Goal: Book appointment/travel/reservation

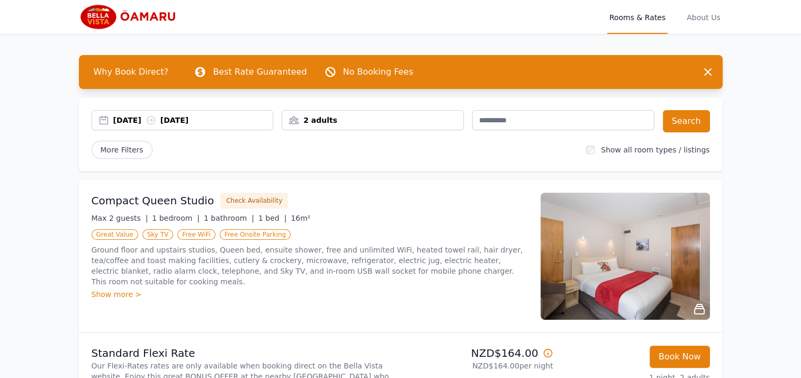
click at [127, 122] on div "[DATE] [DATE]" at bounding box center [193, 120] width 160 height 11
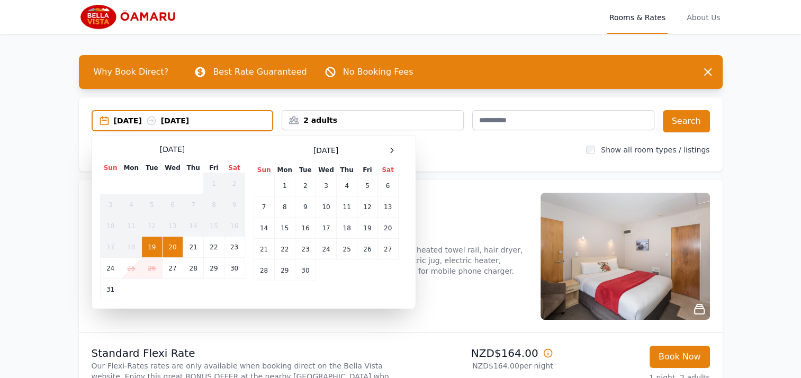
click at [401, 148] on div "[DATE] Sun Mon Tue Wed Thu Fri Sat 1 2 3 4 5 6 7 8 9 10 11 12 13 14 15 16 17 18…" at bounding box center [253, 222] width 307 height 156
click at [394, 153] on icon at bounding box center [392, 150] width 8 height 8
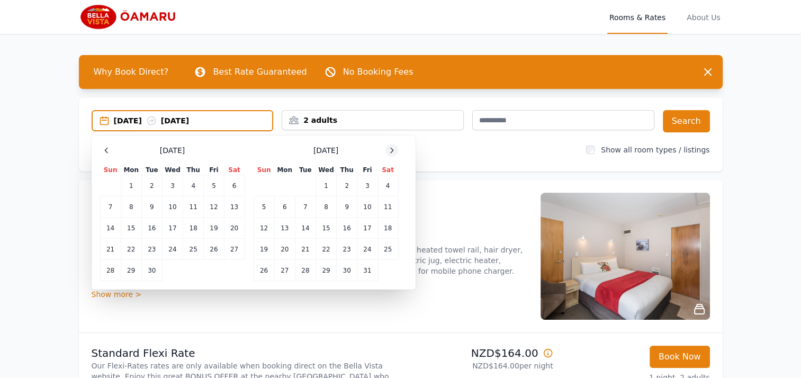
click at [394, 153] on icon at bounding box center [392, 150] width 8 height 8
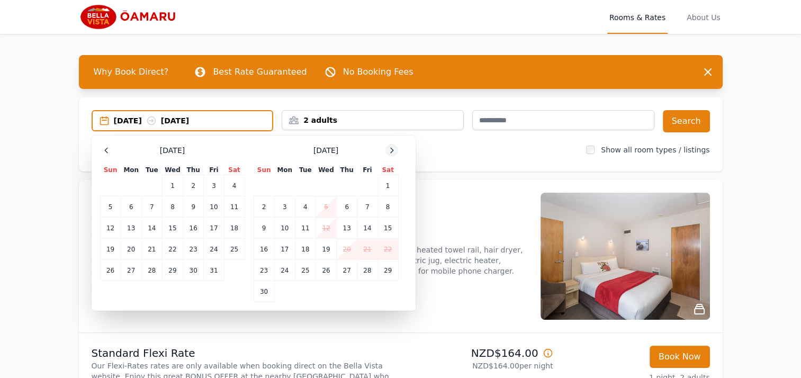
click at [394, 153] on icon at bounding box center [392, 150] width 8 height 8
click at [154, 273] on td "25" at bounding box center [151, 270] width 21 height 21
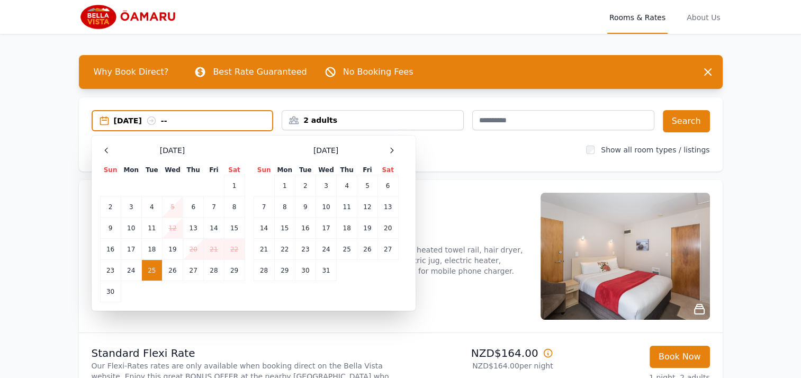
click at [151, 268] on td "25" at bounding box center [151, 270] width 21 height 21
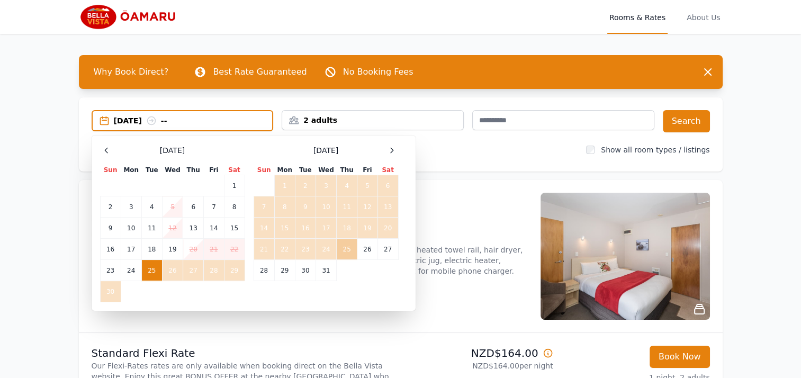
click at [345, 247] on td "25" at bounding box center [347, 249] width 21 height 21
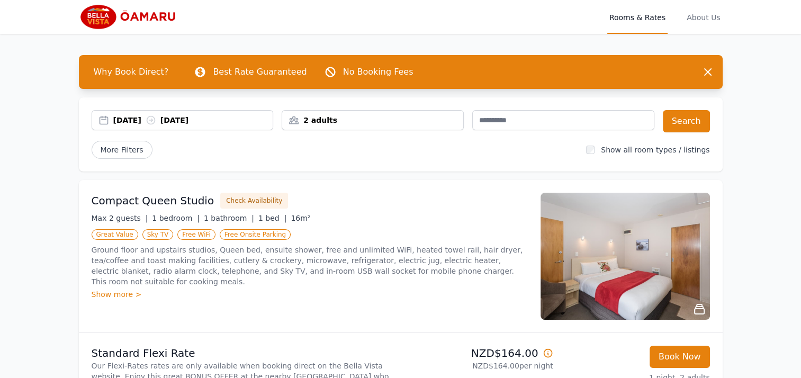
click at [156, 118] on div "[DATE] [DATE]" at bounding box center [193, 120] width 160 height 11
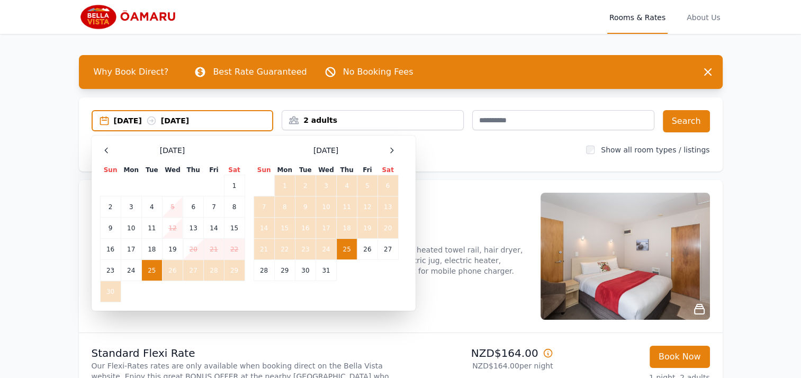
click at [347, 247] on td "25" at bounding box center [347, 249] width 21 height 21
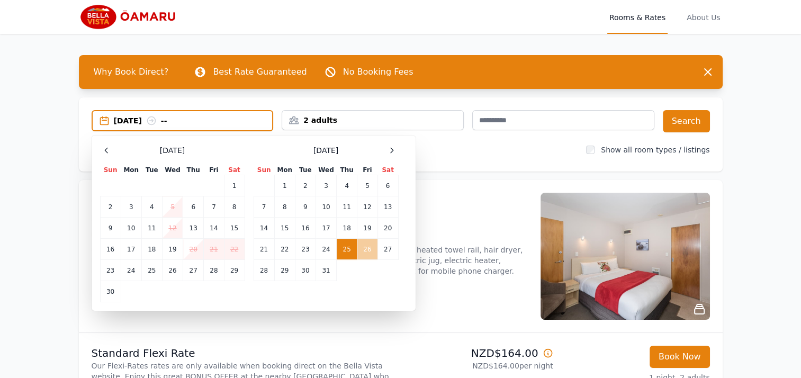
click at [370, 247] on td "26" at bounding box center [367, 249] width 20 height 21
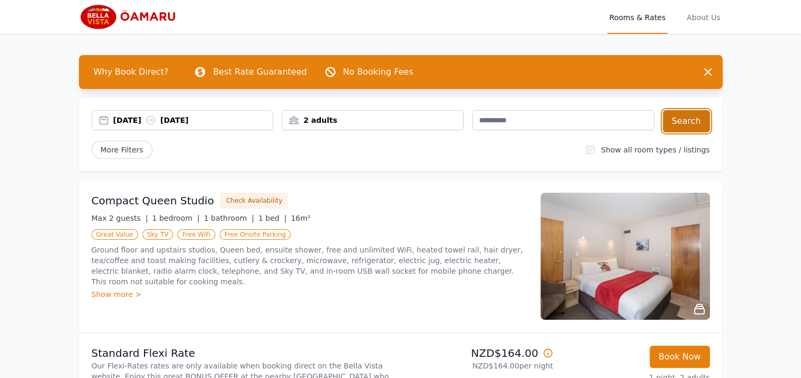
click at [674, 120] on button "Search" at bounding box center [686, 121] width 47 height 22
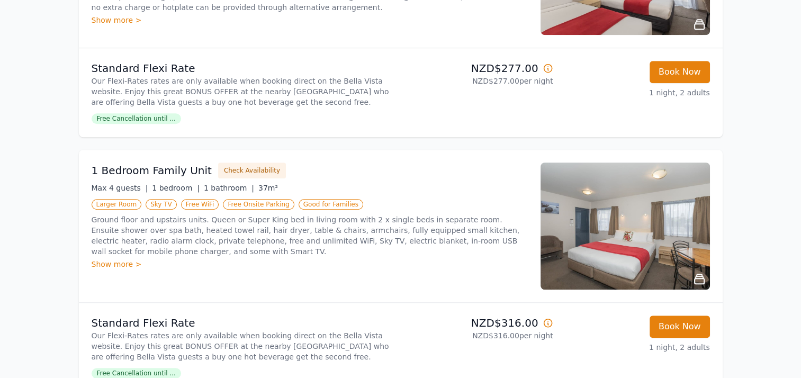
scroll to position [953, 0]
